Goal: Navigation & Orientation: Find specific page/section

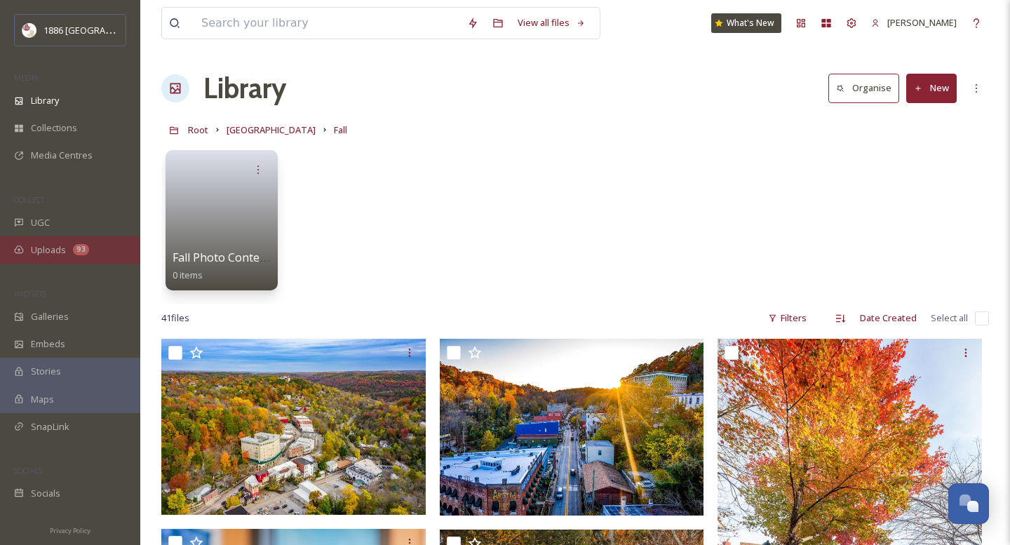
scroll to position [100, 0]
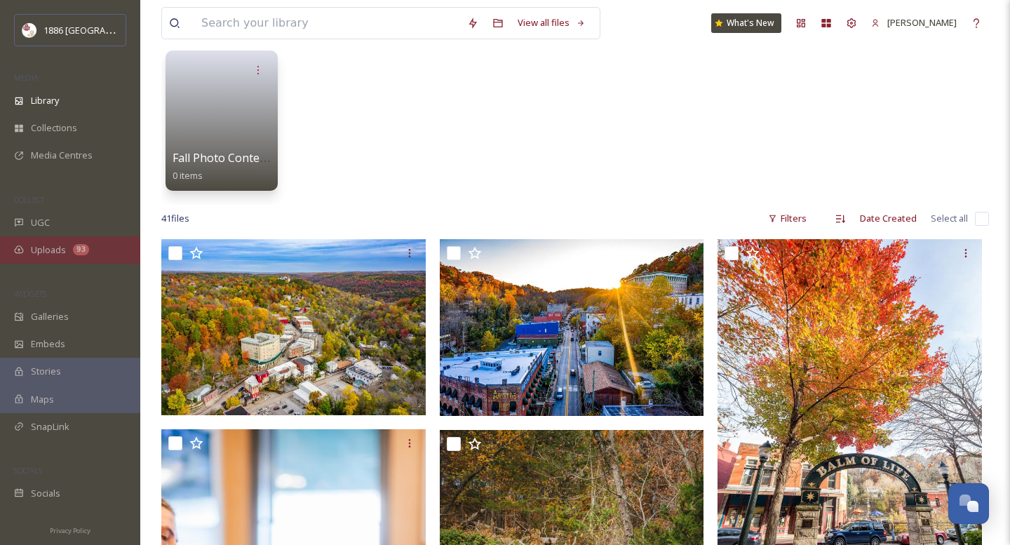
click at [43, 241] on div "Uploads 93" at bounding box center [70, 249] width 140 height 27
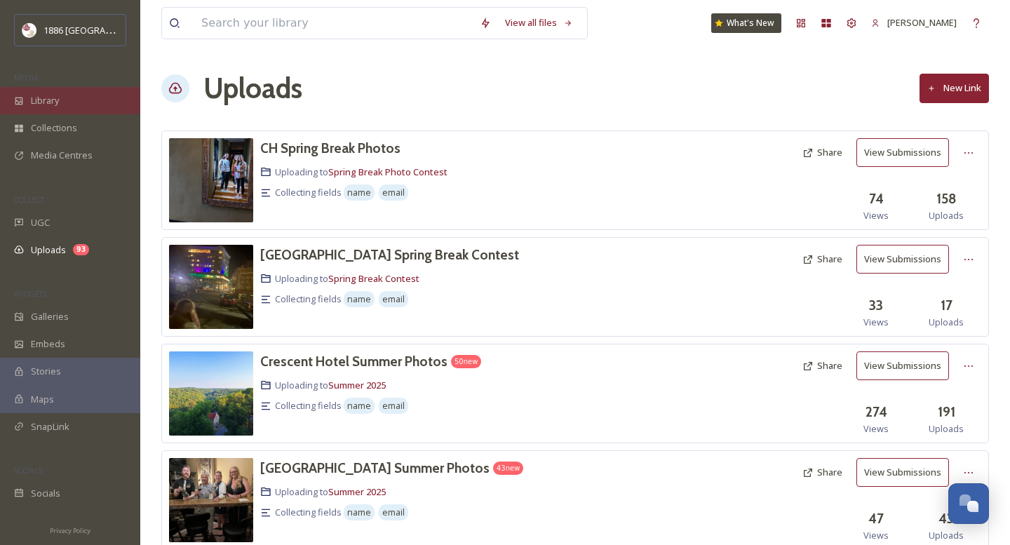
click at [53, 94] on span "Library" at bounding box center [45, 100] width 28 height 13
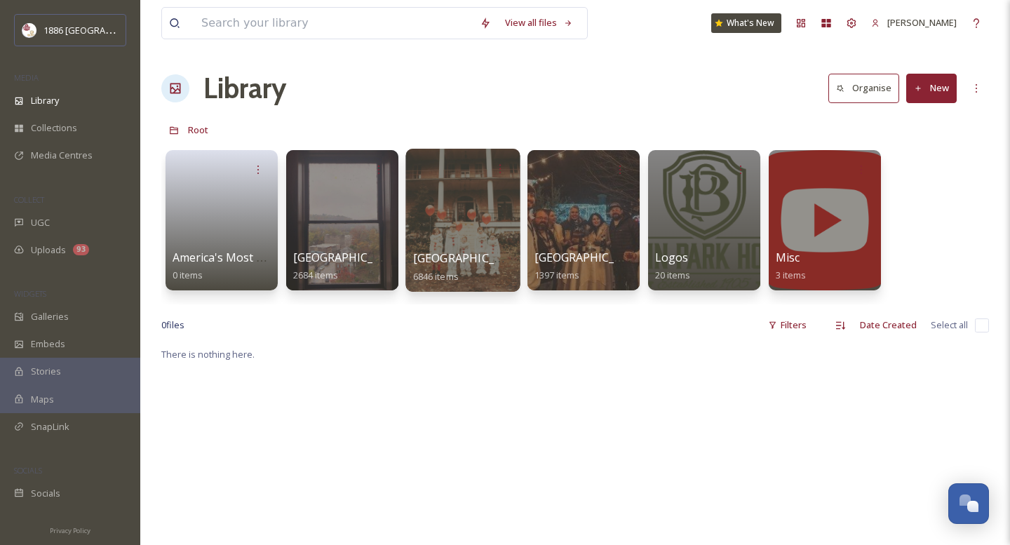
click at [451, 260] on span "[GEOGRAPHIC_DATA]" at bounding box center [470, 257] width 115 height 15
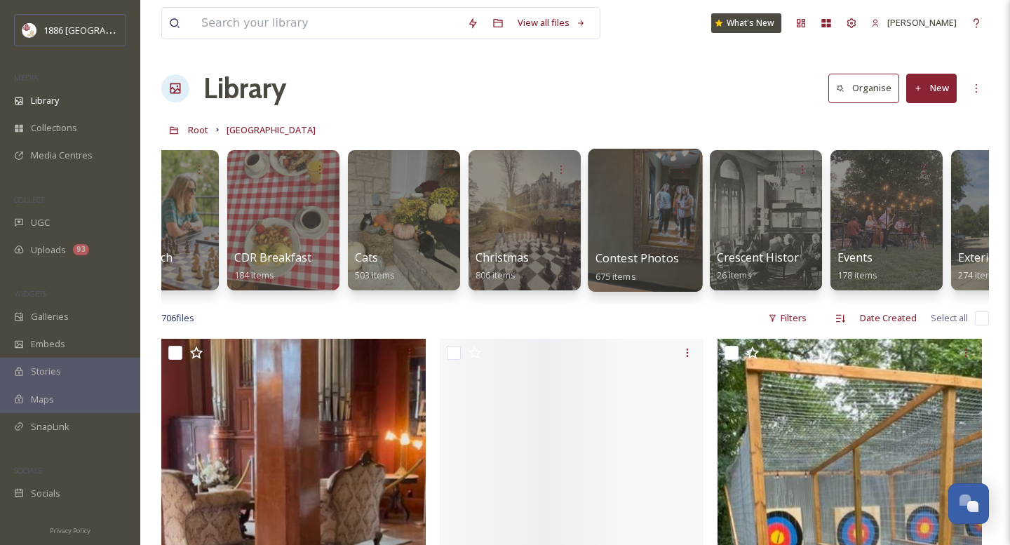
scroll to position [0, 185]
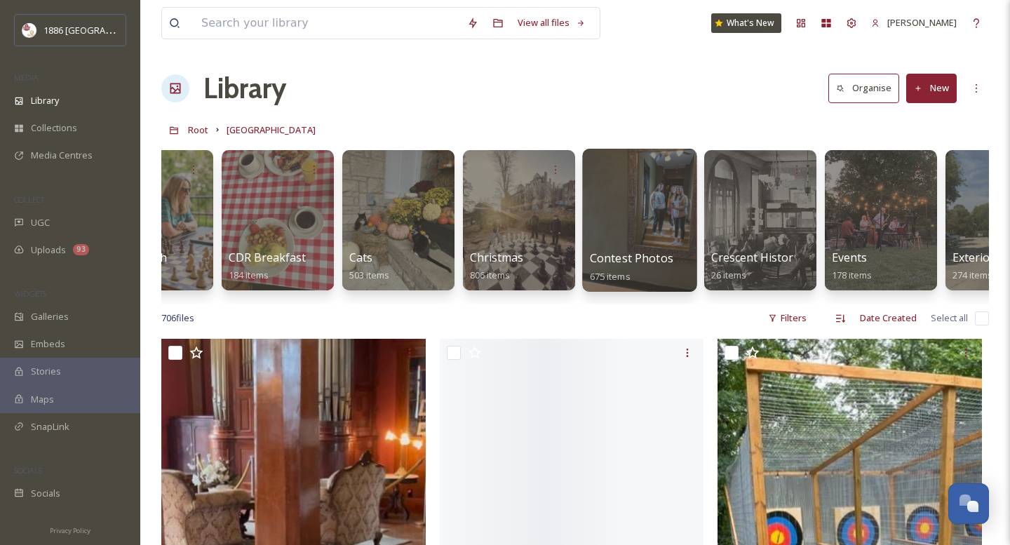
click at [624, 260] on span "Contest Photos (Seasons)" at bounding box center [659, 257] width 139 height 15
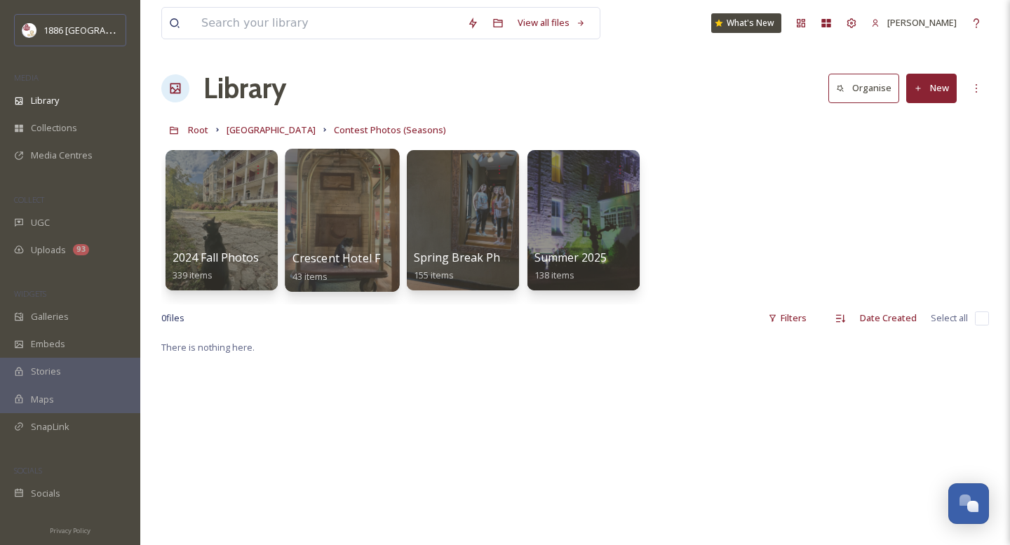
click at [342, 255] on span "Crescent Hotel Fall Photos" at bounding box center [363, 257] width 142 height 15
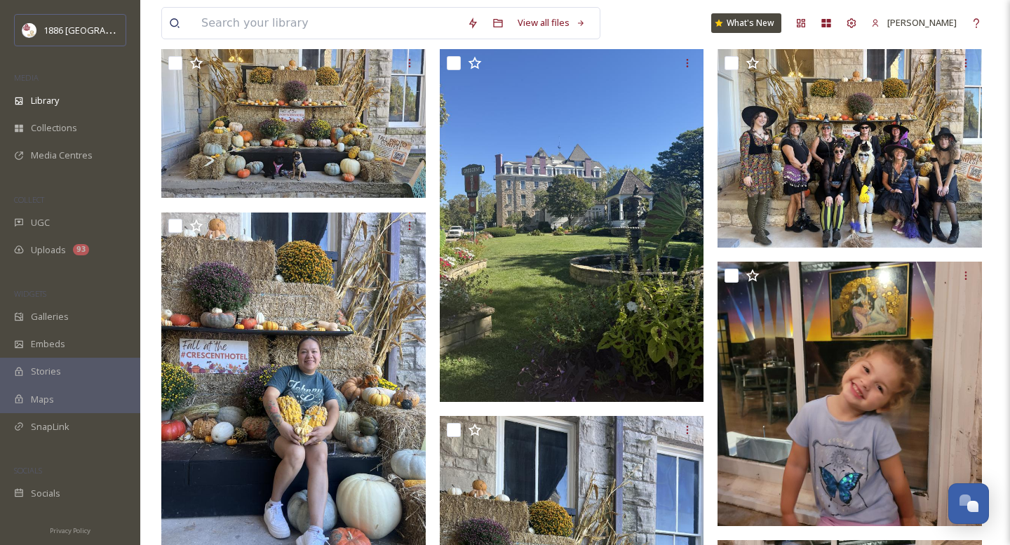
scroll to position [155, 0]
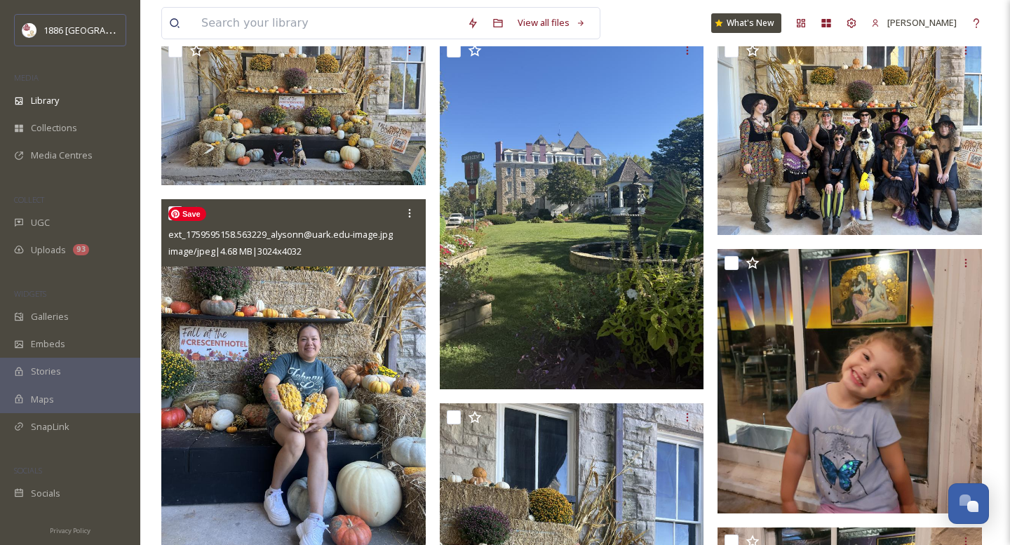
click at [295, 382] on img at bounding box center [293, 376] width 264 height 352
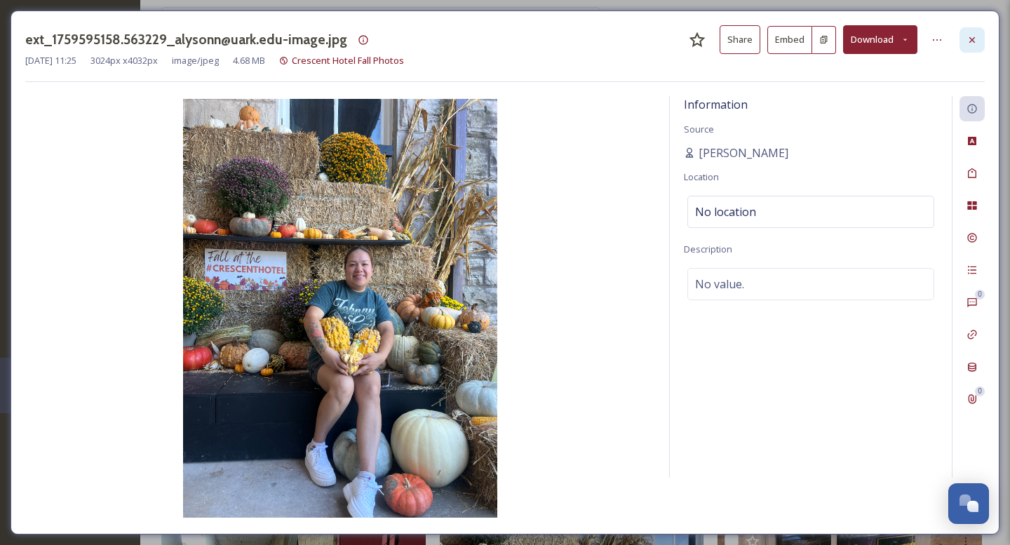
click at [977, 43] on icon at bounding box center [972, 39] width 11 height 11
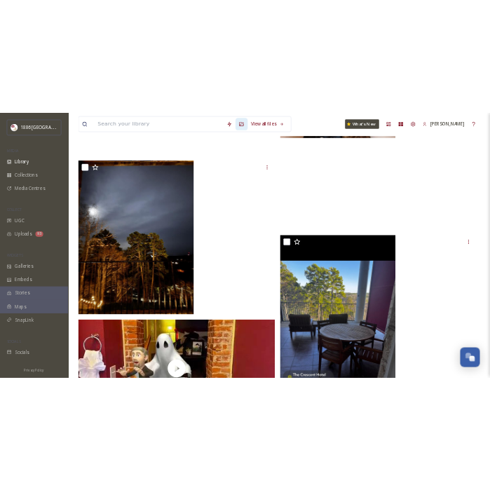
scroll to position [1649, 0]
